Goal: Obtain resource: Download file/media

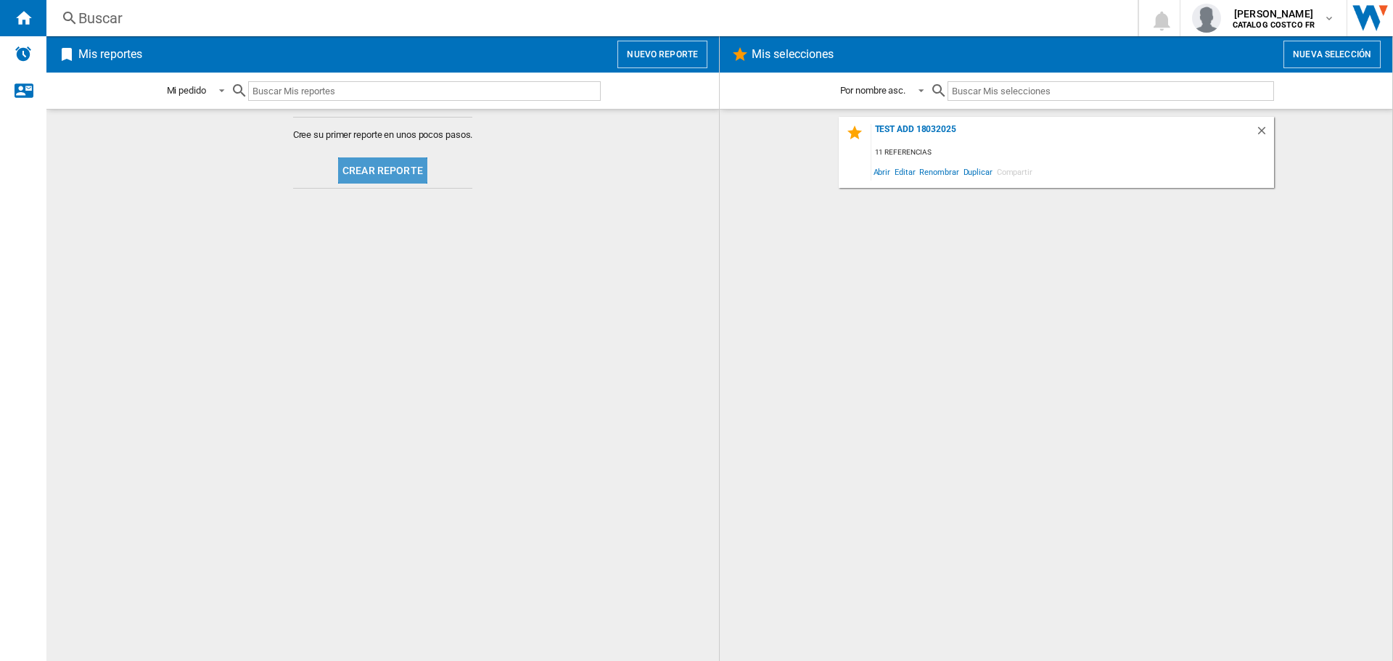
click at [387, 168] on button "Crear reporte" at bounding box center [382, 170] width 89 height 26
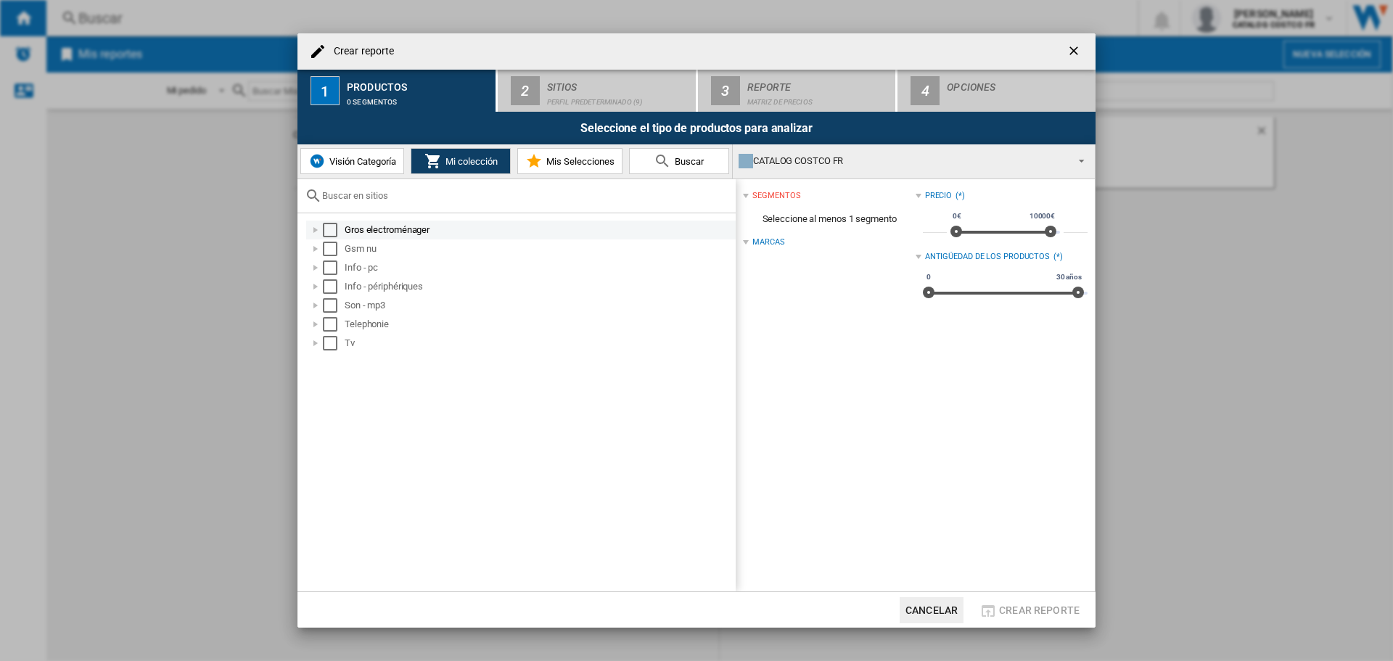
click at [331, 231] on div "Select" at bounding box center [330, 230] width 15 height 15
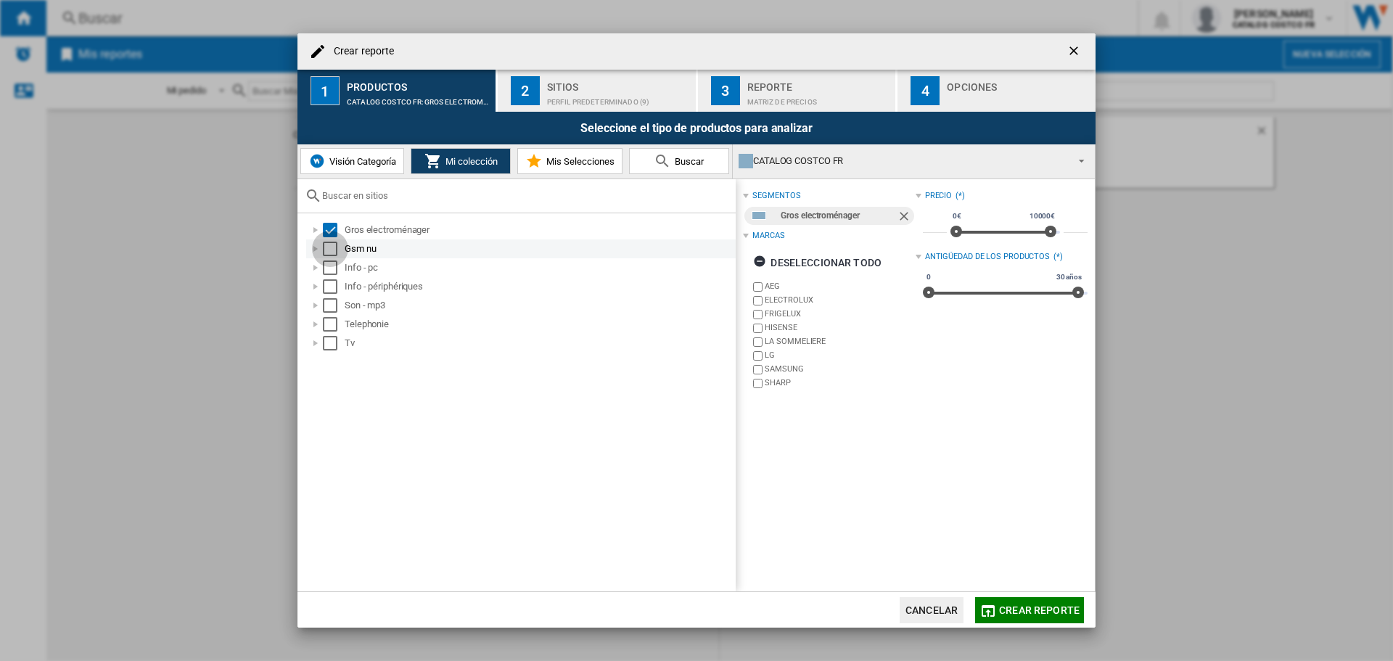
click at [329, 249] on div "Select" at bounding box center [330, 249] width 15 height 15
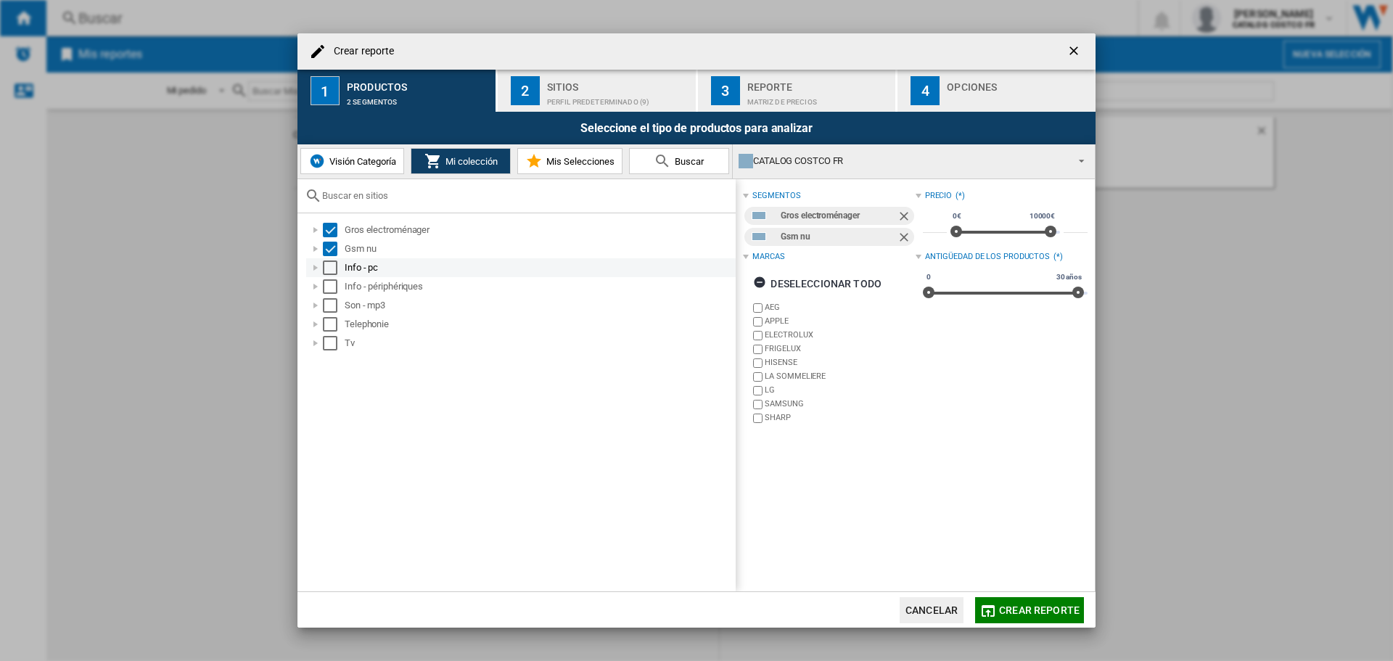
click at [329, 267] on div "Select" at bounding box center [330, 267] width 15 height 15
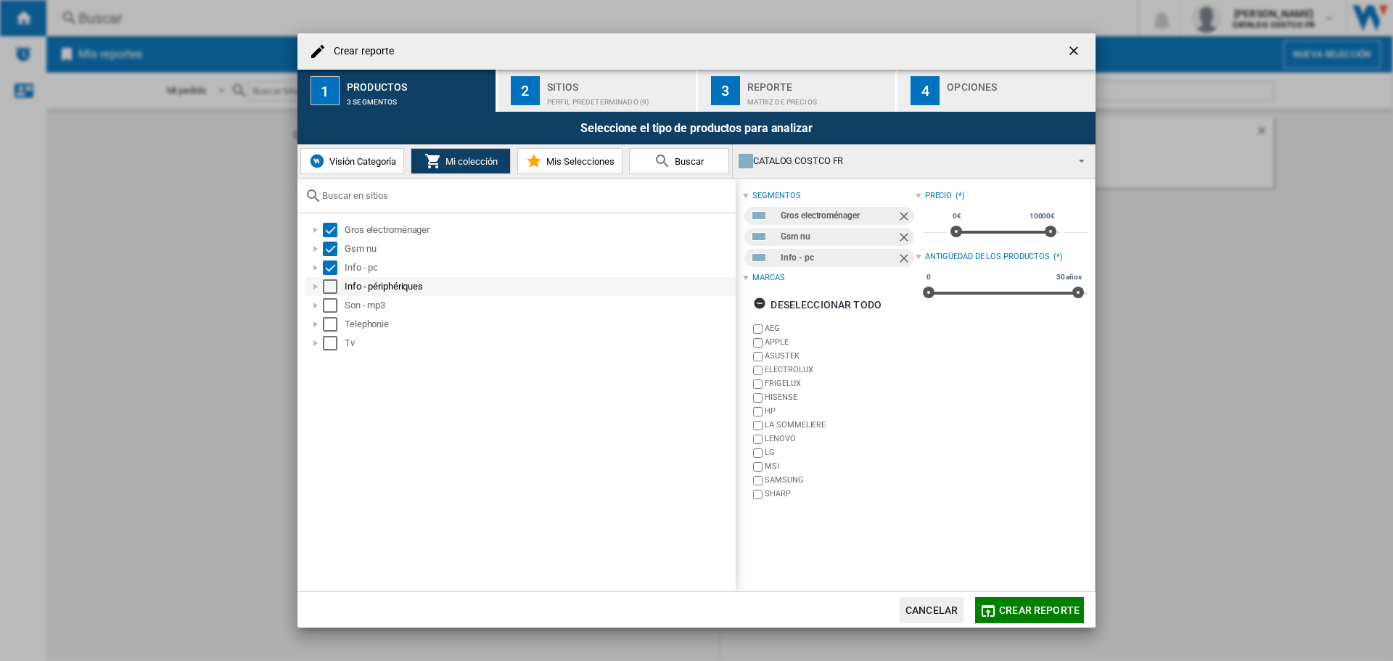
click at [326, 282] on div "Select" at bounding box center [330, 286] width 15 height 15
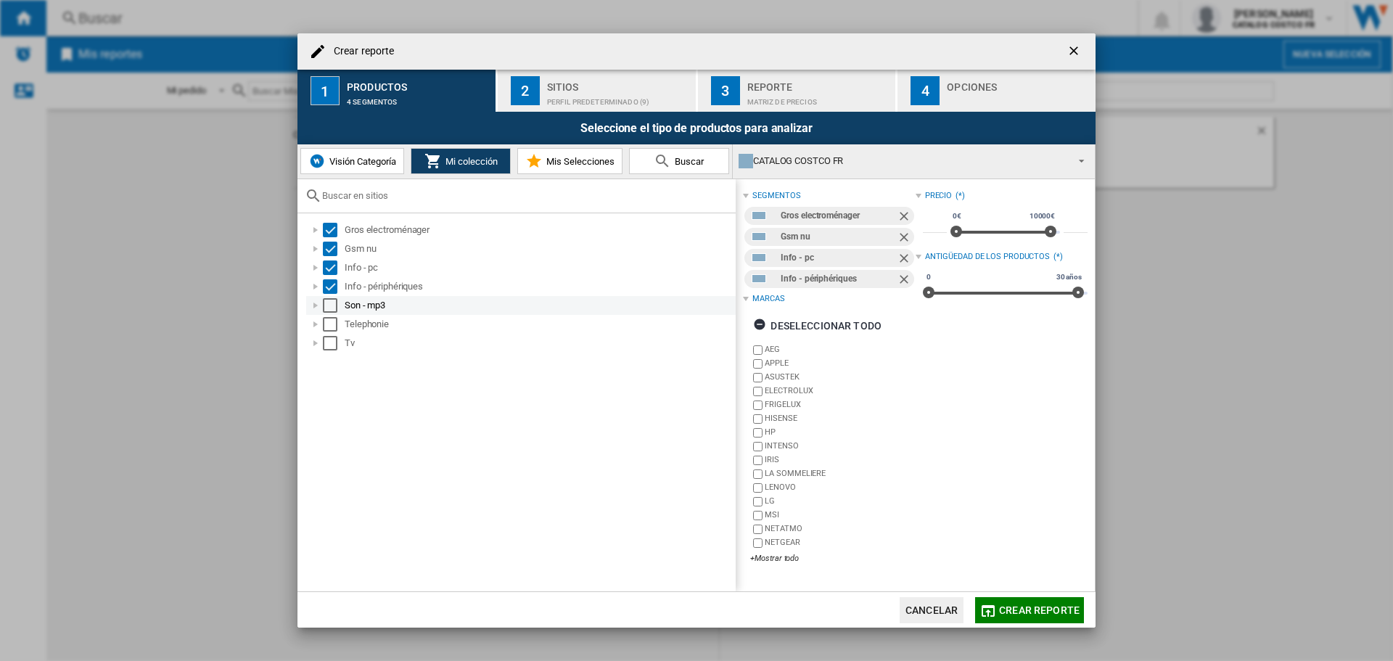
click at [327, 306] on div "Select" at bounding box center [330, 305] width 15 height 15
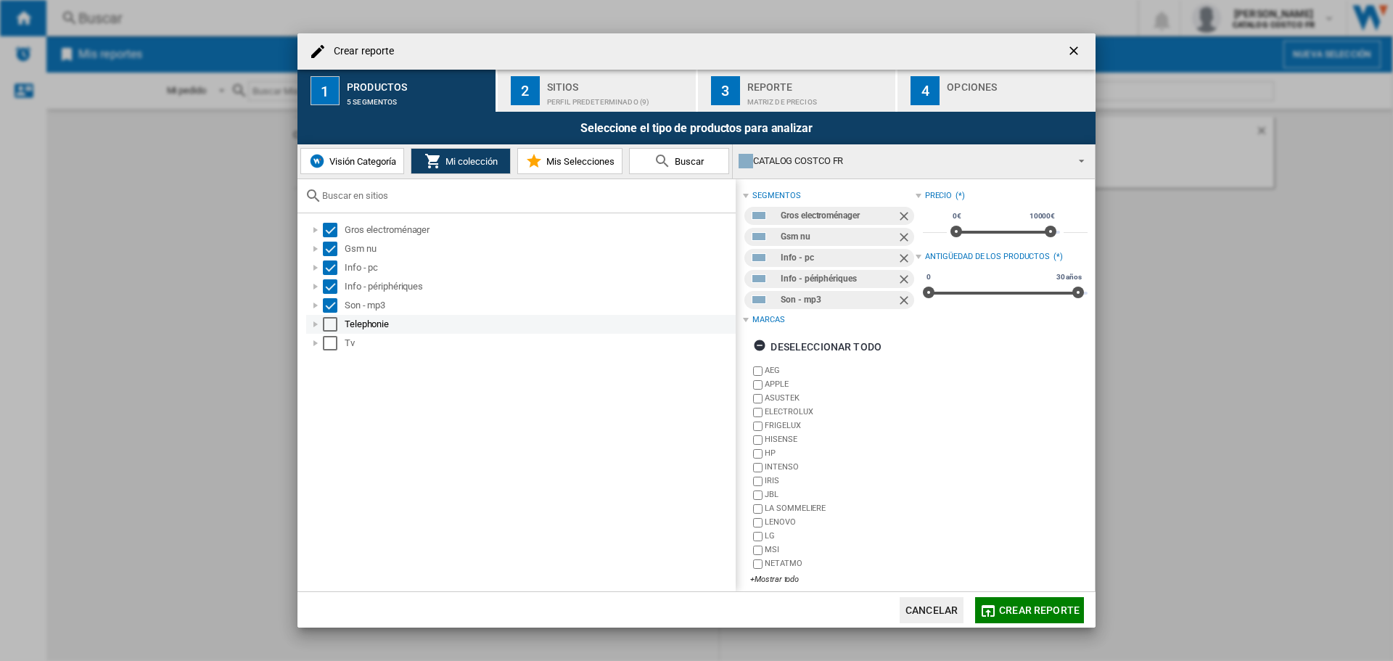
click at [327, 326] on div "Select" at bounding box center [330, 324] width 15 height 15
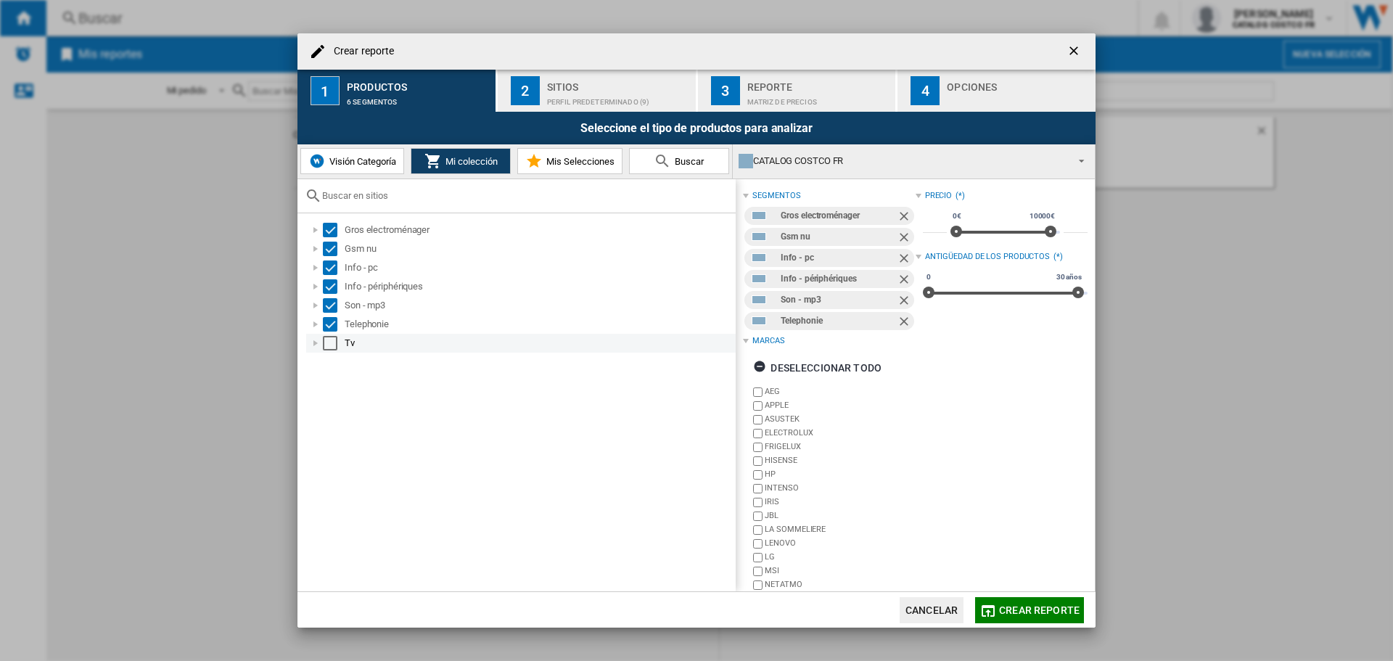
click at [329, 351] on div "Tv" at bounding box center [520, 343] width 429 height 19
click at [329, 346] on div "Select" at bounding box center [330, 343] width 15 height 15
click at [591, 88] on div "Sitios" at bounding box center [618, 82] width 143 height 15
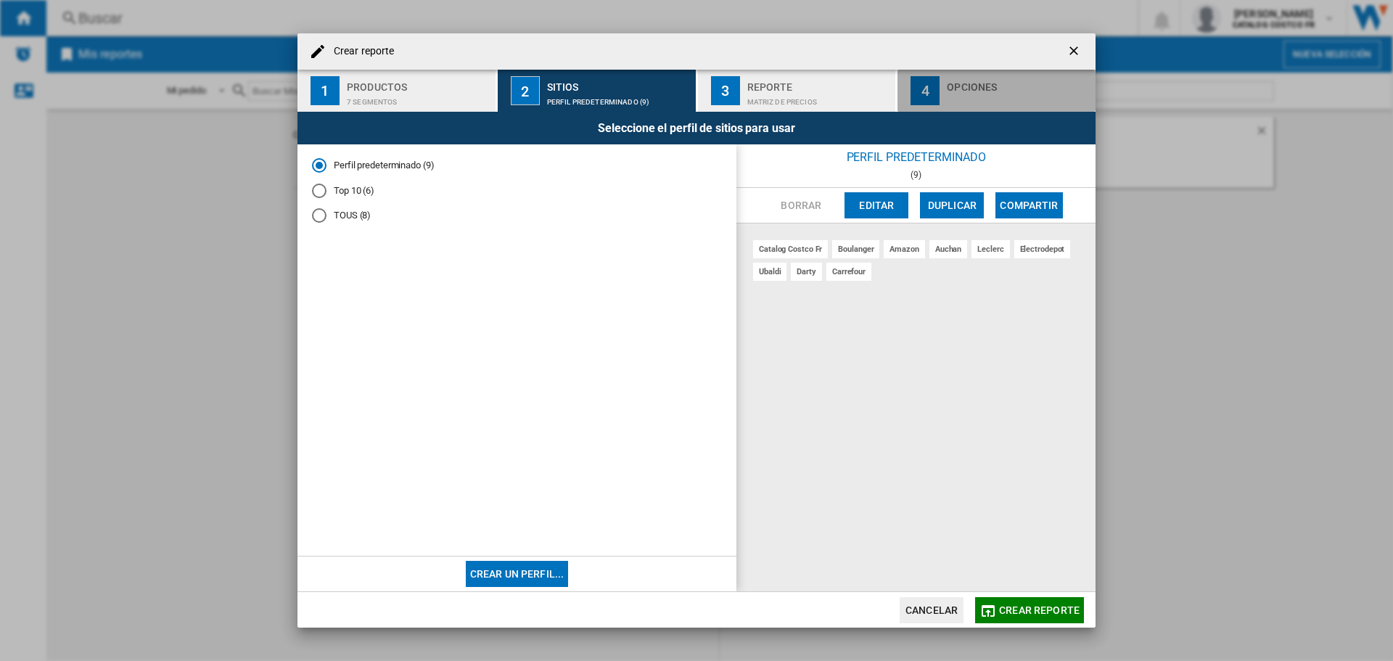
click at [951, 92] on div "button" at bounding box center [1018, 98] width 143 height 15
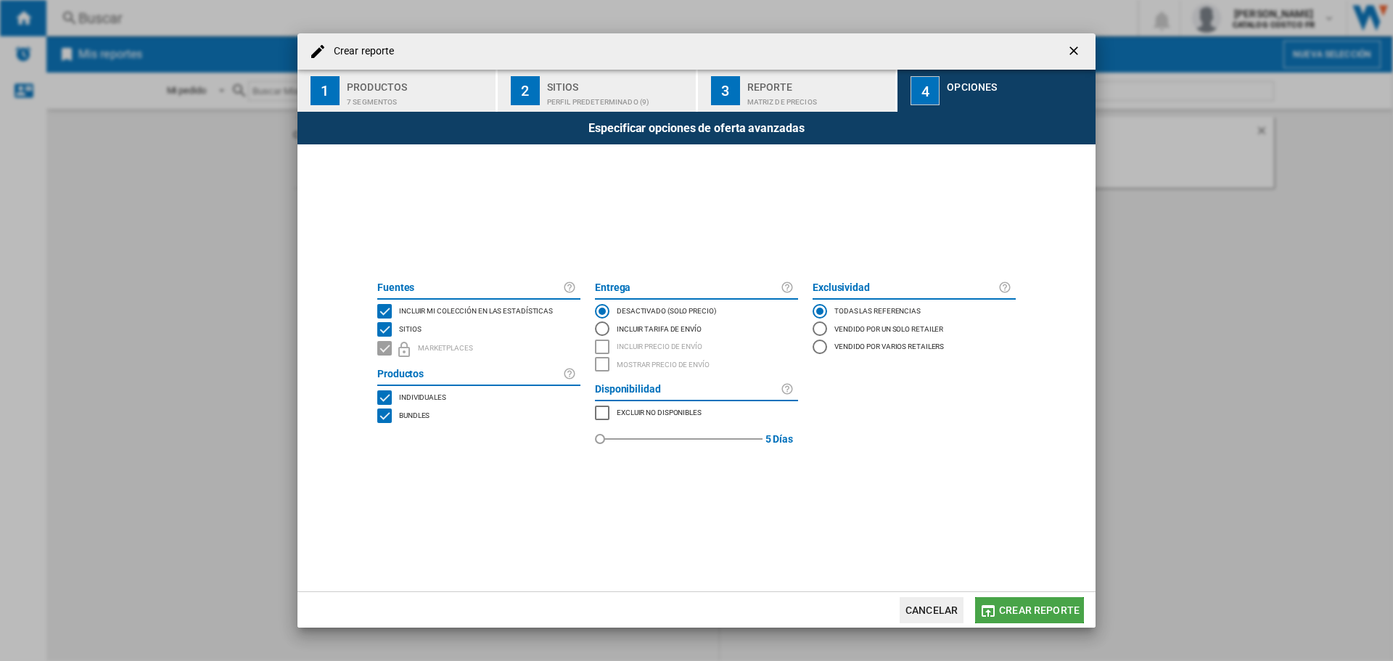
click at [1026, 608] on span "Crear reporte" at bounding box center [1039, 610] width 81 height 12
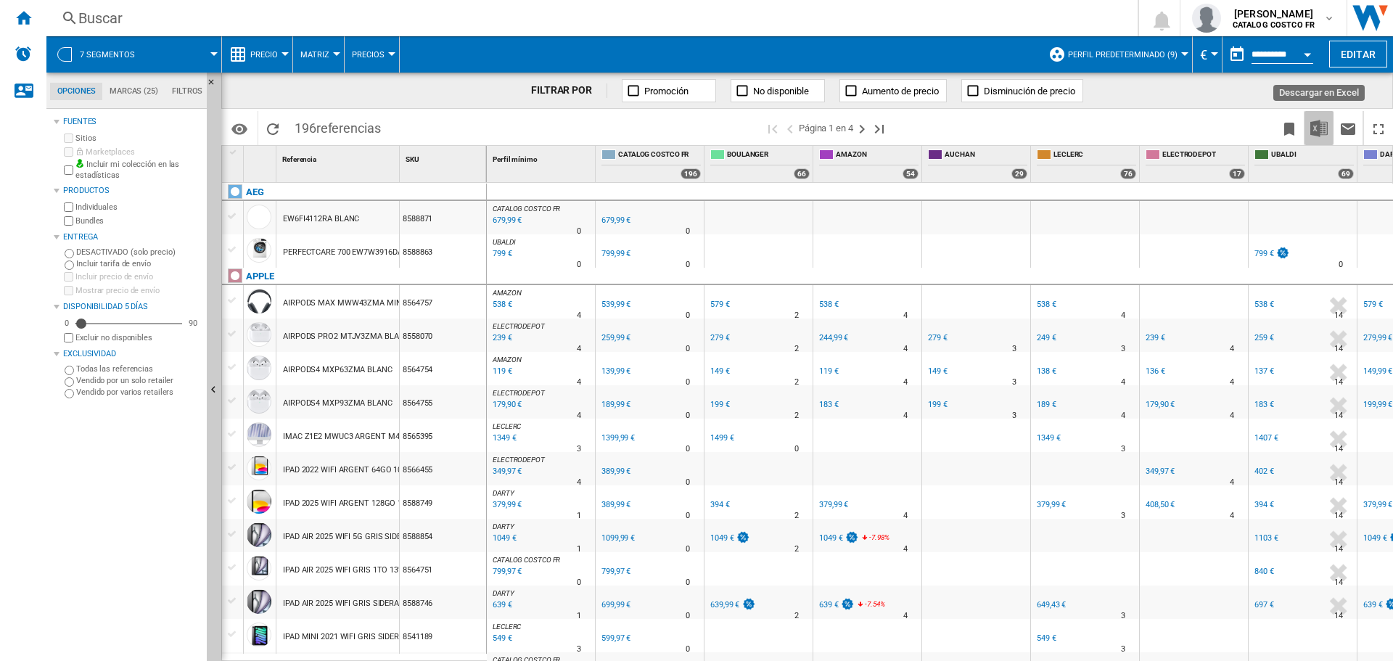
click at [1321, 133] on img "Descargar en Excel" at bounding box center [1318, 128] width 17 height 17
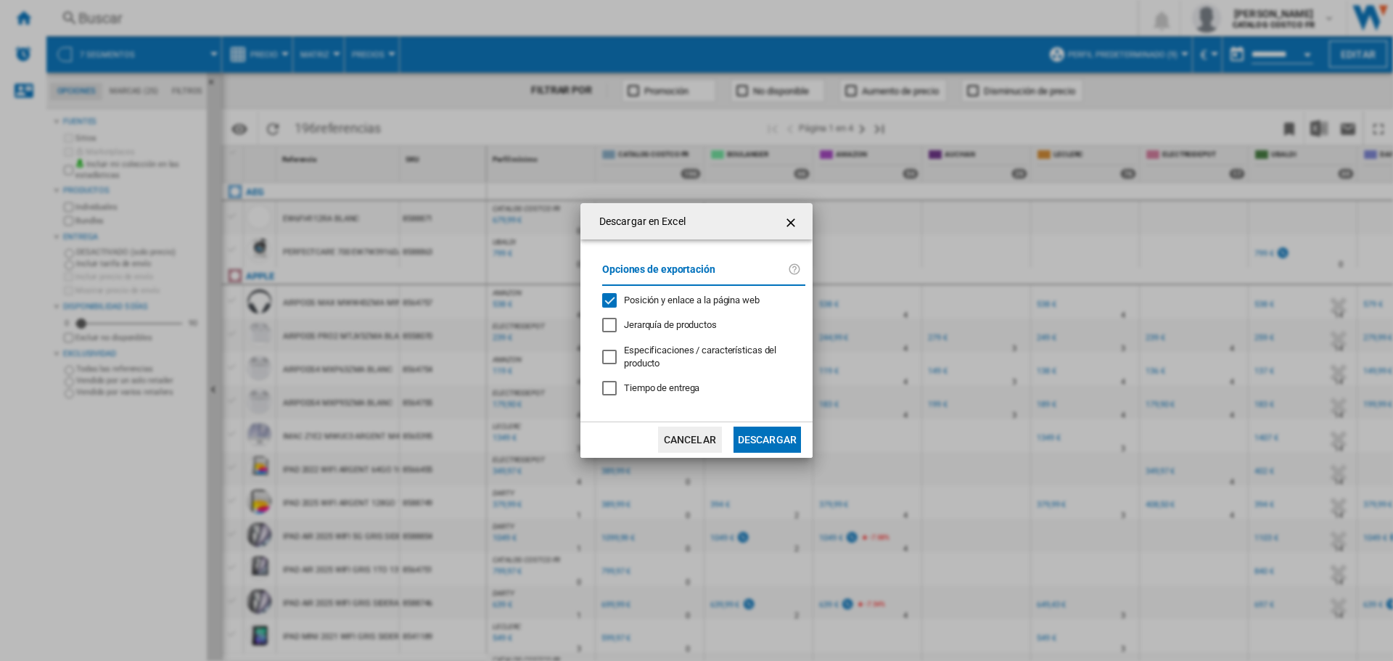
click at [770, 440] on button "Descargar" at bounding box center [766, 439] width 67 height 26
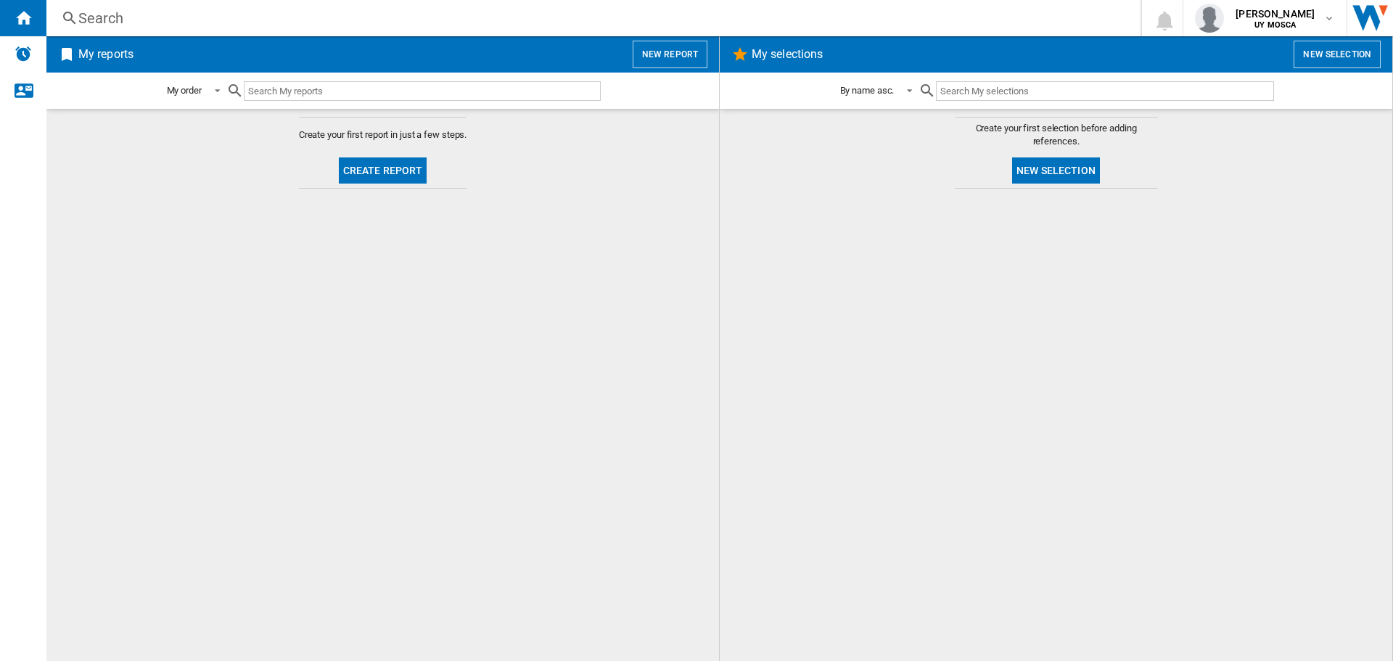
click at [369, 178] on button "Create report" at bounding box center [383, 170] width 88 height 26
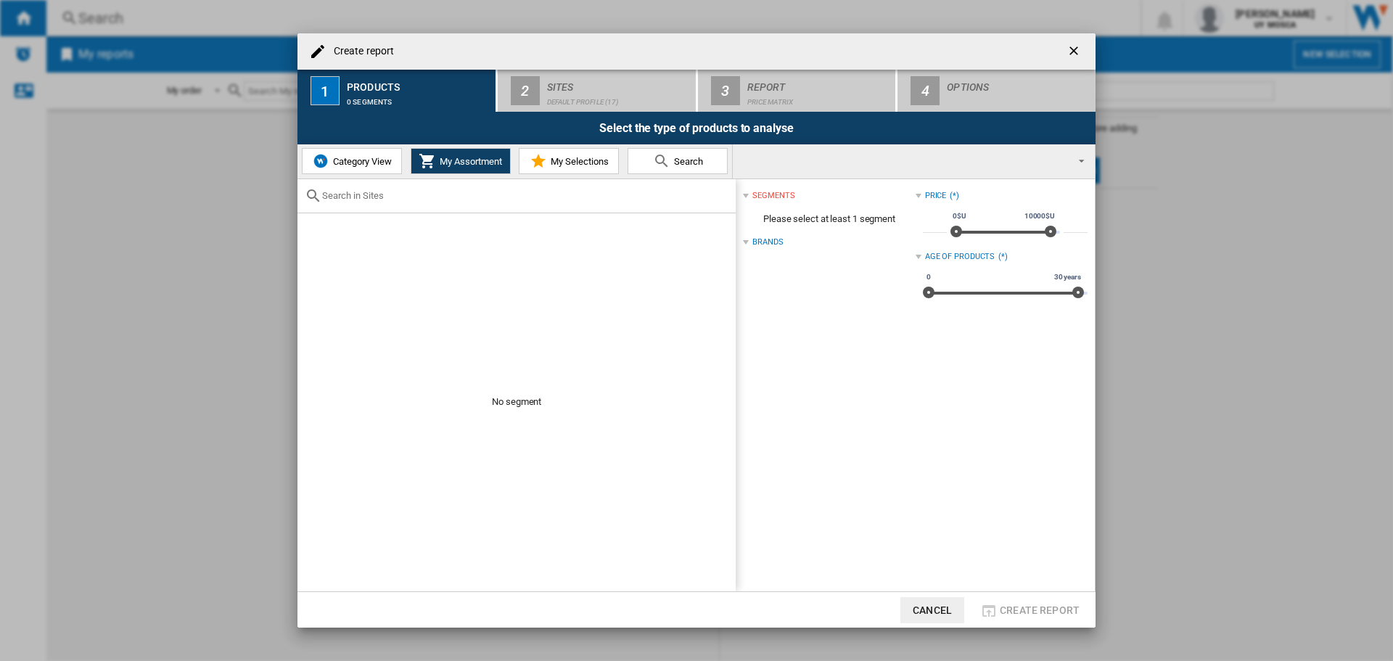
click at [360, 156] on span "Category View" at bounding box center [360, 161] width 62 height 11
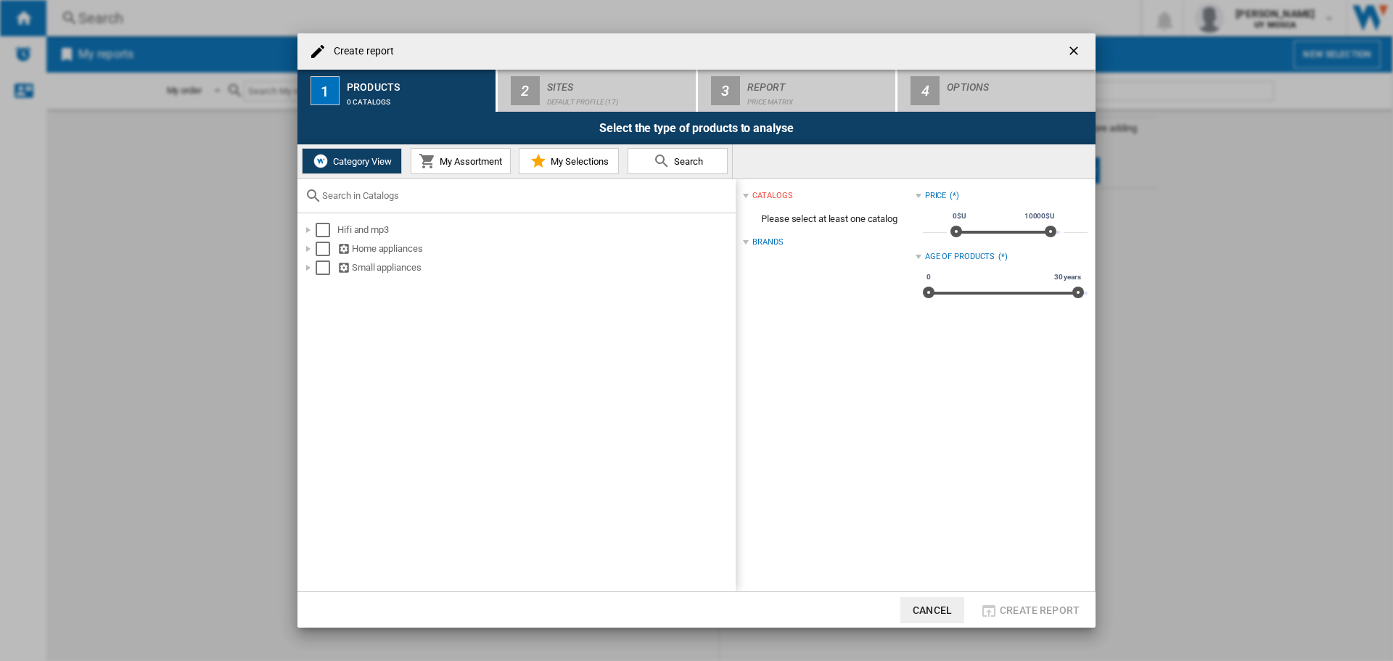
click at [1080, 48] on ng-md-icon "getI18NText('BUTTONS.CLOSE_DIALOG')" at bounding box center [1074, 52] width 17 height 17
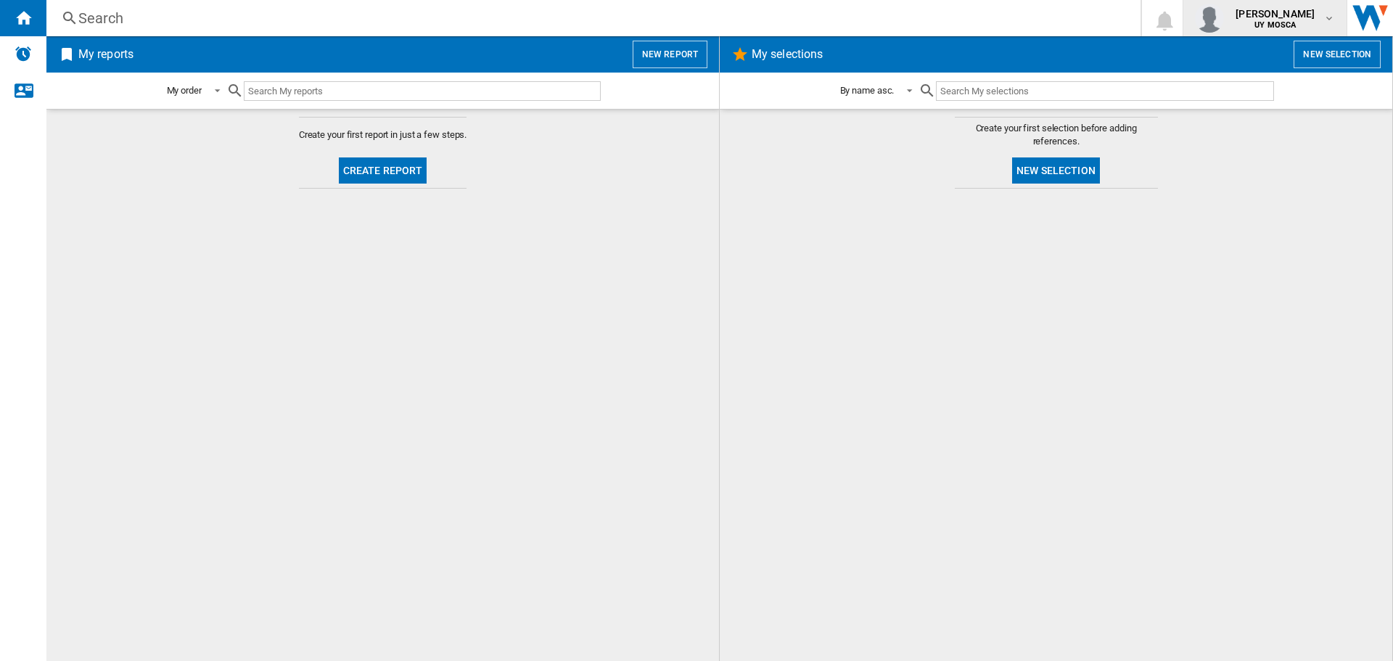
click at [1310, 23] on span "UY MOSCA" at bounding box center [1274, 25] width 79 height 9
click at [1235, 136] on button "Logout" at bounding box center [1257, 126] width 139 height 29
